Goal: Task Accomplishment & Management: Complete application form

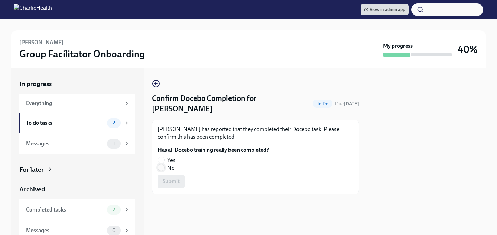
click at [160, 166] on input "No" at bounding box center [161, 167] width 6 height 6
radio input "true"
click at [171, 184] on span "Submit" at bounding box center [170, 181] width 17 height 7
click at [160, 146] on fieldset "Has all Docebo training really been completed? Yes No" at bounding box center [213, 159] width 111 height 26
click at [160, 157] on input "Yes" at bounding box center [161, 160] width 6 height 6
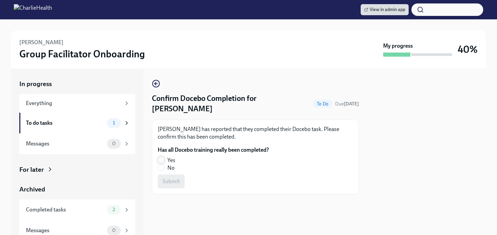
radio input "true"
click at [166, 177] on button "Submit" at bounding box center [171, 181] width 27 height 14
click at [162, 160] on input "Yes" at bounding box center [161, 160] width 6 height 6
radio input "true"
click at [166, 183] on span "Submit" at bounding box center [170, 181] width 17 height 7
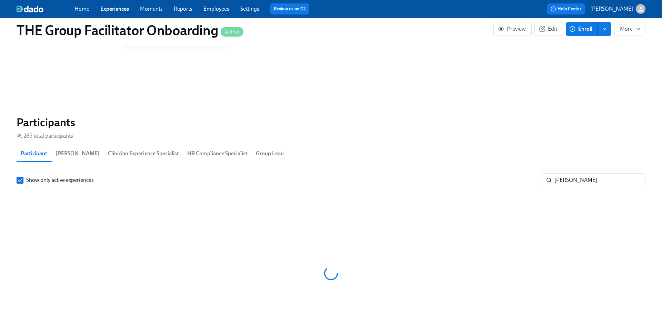
scroll to position [552, 0]
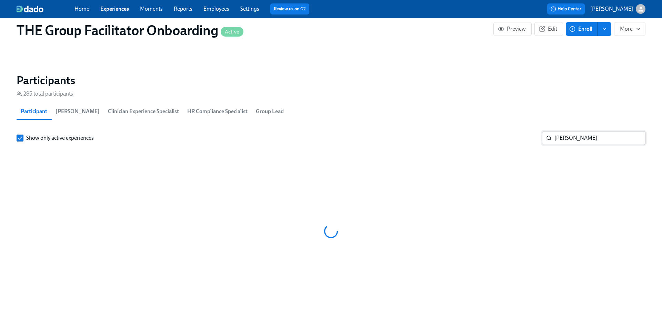
click at [579, 138] on input "[PERSON_NAME]" at bounding box center [600, 138] width 91 height 14
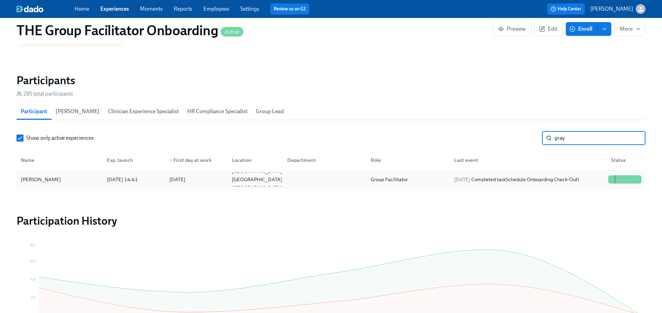
type input "gray"
click at [571, 181] on div "[DATE] Completed task Schedule Onboarding Check-Out!" at bounding box center [516, 179] width 131 height 8
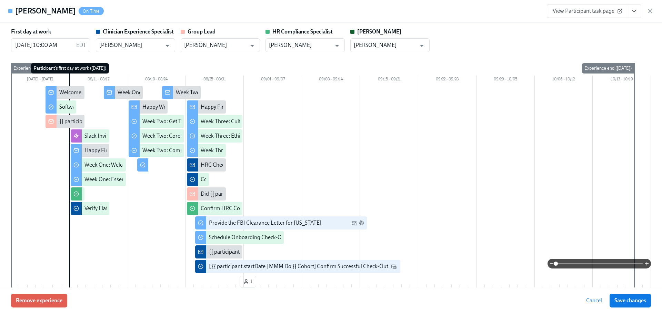
click at [639, 10] on button "View task page" at bounding box center [634, 11] width 14 height 14
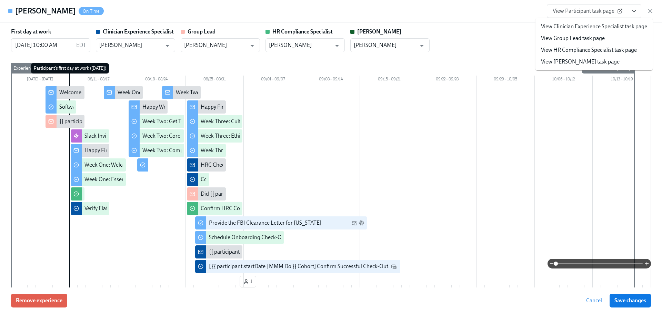
click at [602, 23] on link "View Clinician Experience Specialist task page" at bounding box center [594, 27] width 106 height 8
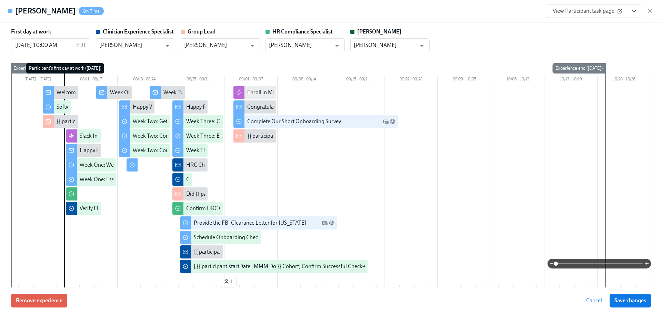
click at [653, 9] on icon "button" at bounding box center [650, 11] width 7 height 7
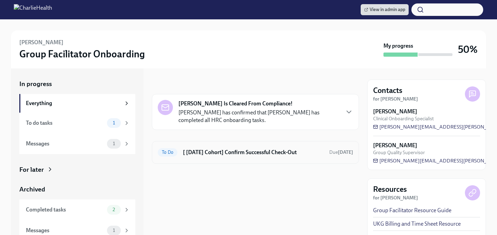
click at [196, 153] on h6 "[ [DATE] Cohort] Confirm Successful Check-Out" at bounding box center [253, 152] width 141 height 8
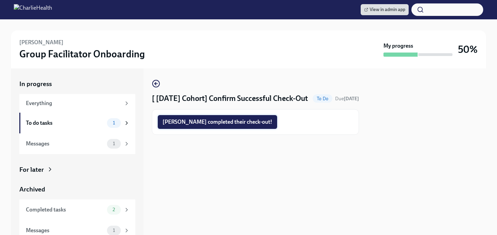
click at [192, 129] on button "Jen completed their check-out!" at bounding box center [217, 122] width 119 height 14
